Goal: Information Seeking & Learning: Learn about a topic

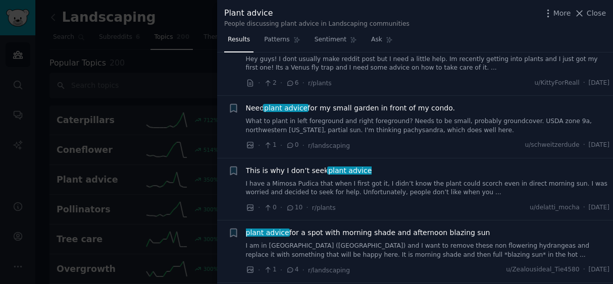
scroll to position [334, 0]
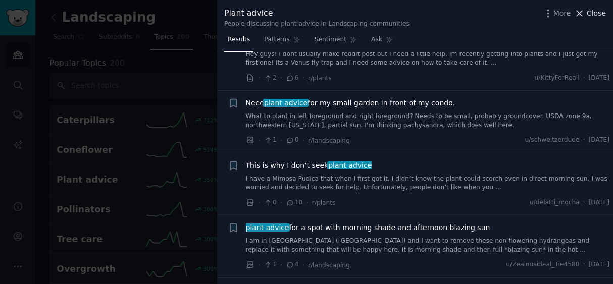
click at [601, 16] on span "Close" at bounding box center [596, 13] width 19 height 11
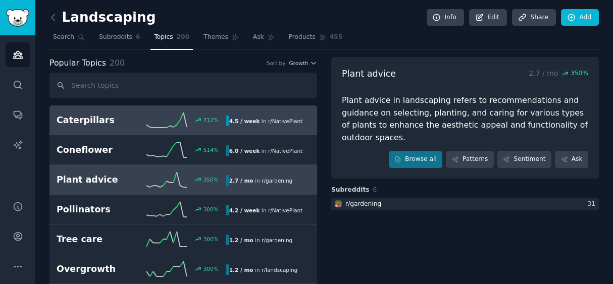
click at [94, 130] on link "Caterpillars 712 % 4.5 / week in r/ NativePlantGardening" at bounding box center [183, 121] width 268 height 30
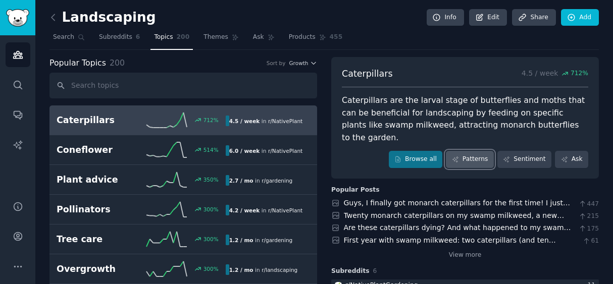
click at [468, 151] on link "Patterns" at bounding box center [469, 159] width 47 height 17
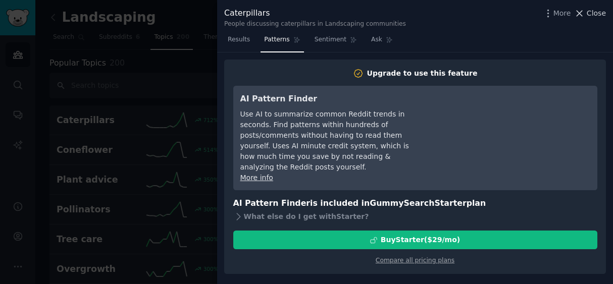
click at [596, 14] on span "Close" at bounding box center [596, 13] width 19 height 11
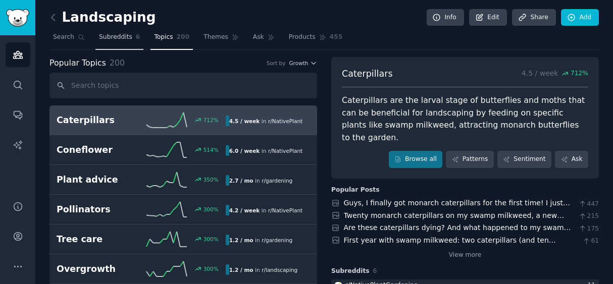
click at [126, 40] on span "Subreddits" at bounding box center [115, 37] width 33 height 9
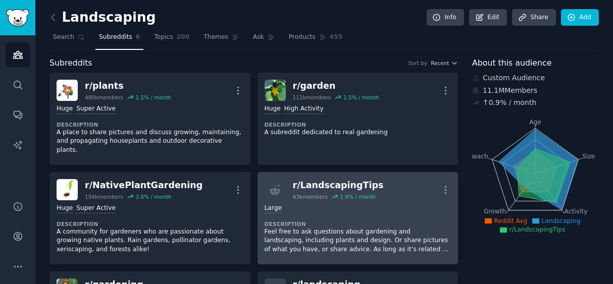
click at [356, 221] on dt "Description" at bounding box center [358, 224] width 187 height 7
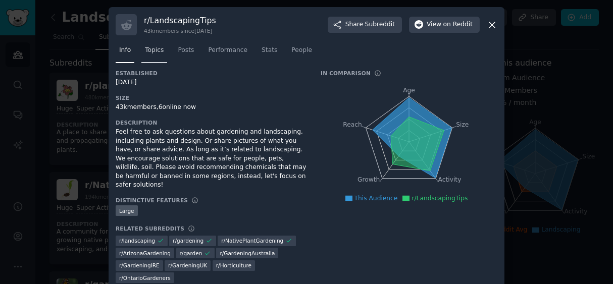
click at [158, 51] on span "Topics" at bounding box center [154, 50] width 19 height 9
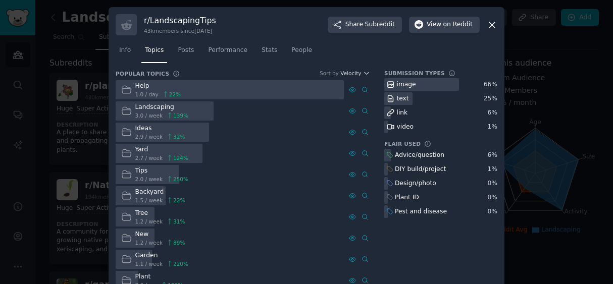
click at [157, 134] on span "2.9 / week" at bounding box center [149, 136] width 28 height 7
click at [492, 23] on icon at bounding box center [492, 25] width 6 height 6
